Goal: Task Accomplishment & Management: Use online tool/utility

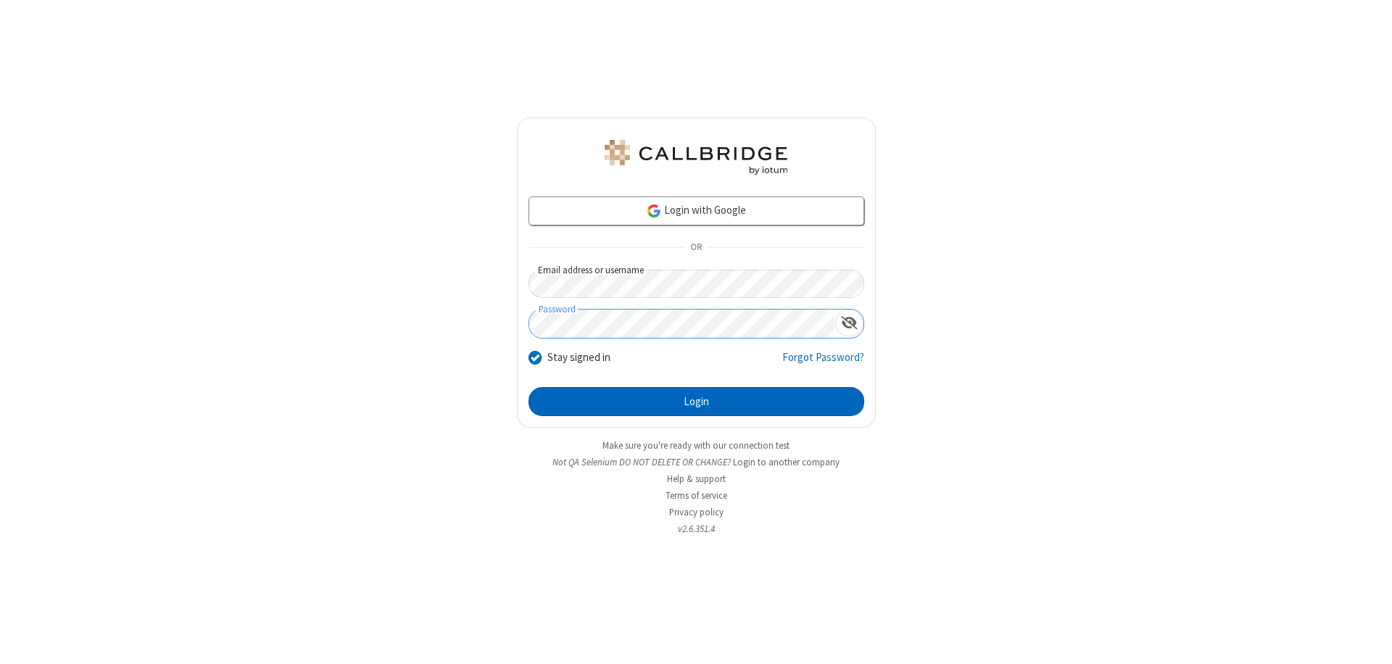
click at [696, 402] on button "Login" at bounding box center [697, 401] width 336 height 29
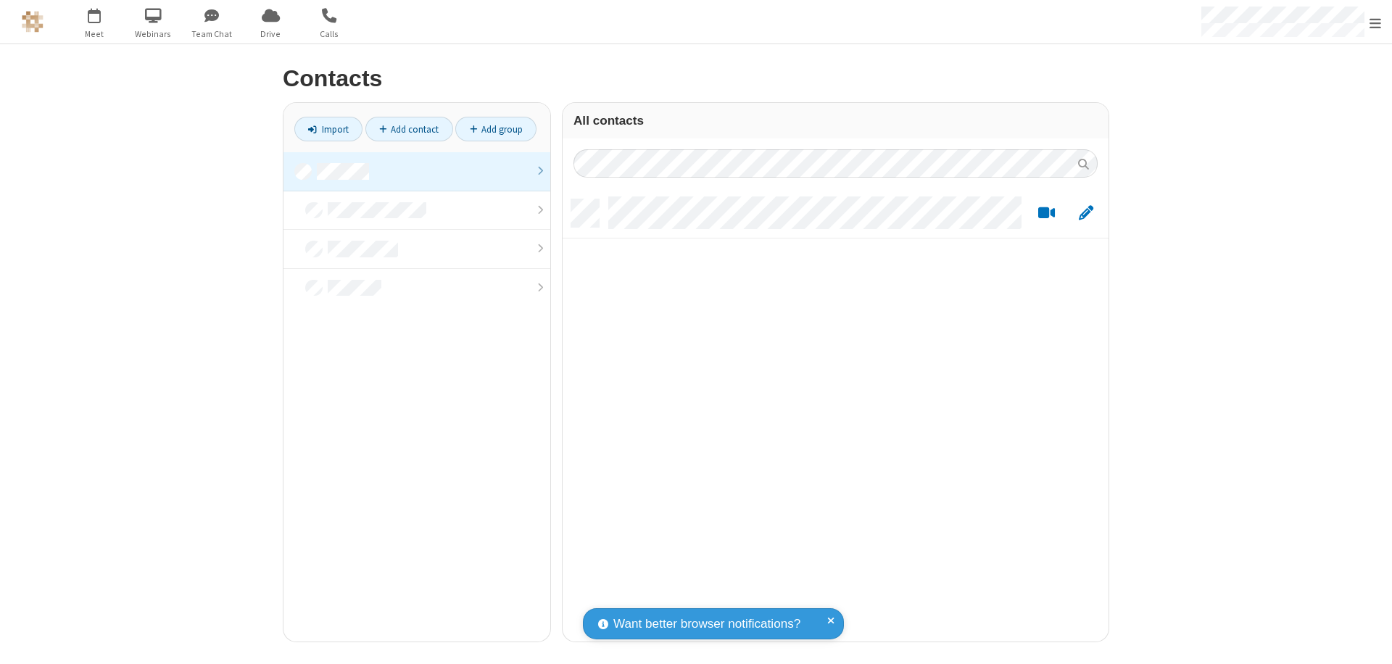
scroll to position [442, 535]
click at [417, 171] on link at bounding box center [417, 171] width 267 height 39
click at [409, 129] on link "Add contact" at bounding box center [409, 129] width 88 height 25
